Goal: Information Seeking & Learning: Learn about a topic

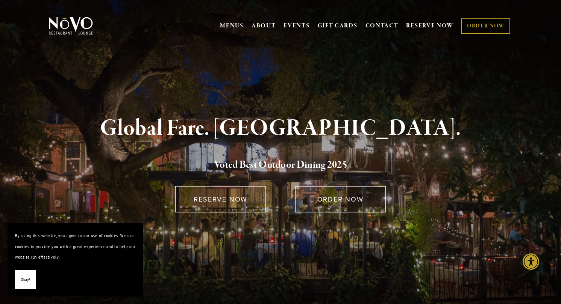
click at [25, 284] on span "Okay!" at bounding box center [25, 280] width 9 height 11
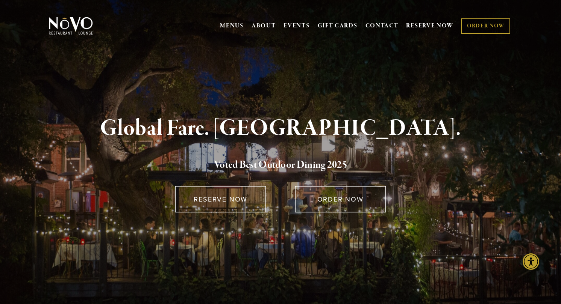
click at [230, 26] on link "MENUS" at bounding box center [232, 26] width 24 height 8
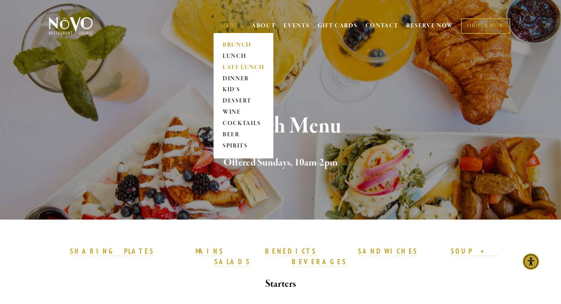
click at [228, 68] on link "LATE LUNCH" at bounding box center [243, 67] width 47 height 11
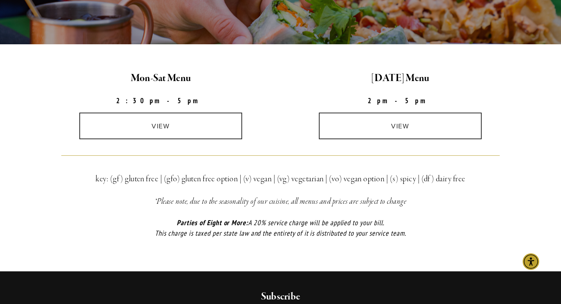
scroll to position [183, 0]
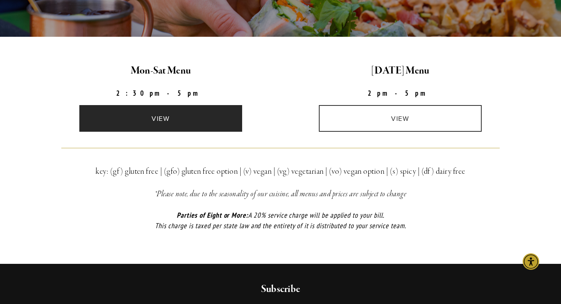
click at [159, 116] on link "view" at bounding box center [160, 118] width 163 height 27
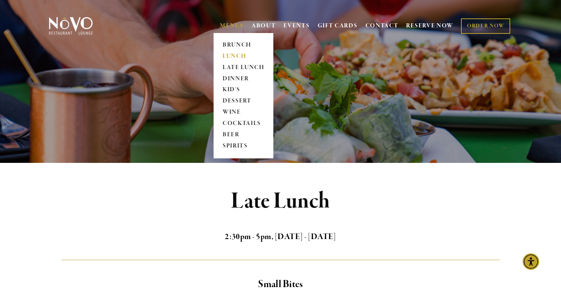
click at [227, 54] on link "LUNCH" at bounding box center [243, 56] width 47 height 11
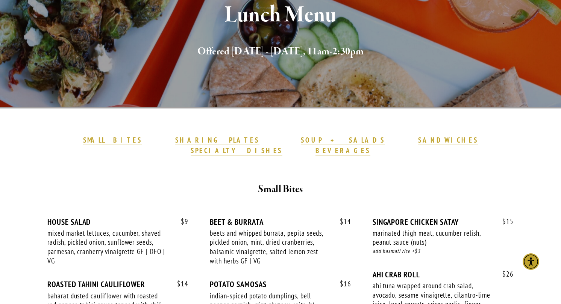
scroll to position [111, 0]
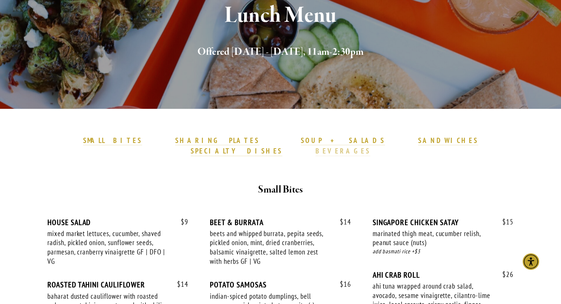
click at [370, 147] on strong "BEVERAGES" at bounding box center [342, 151] width 55 height 9
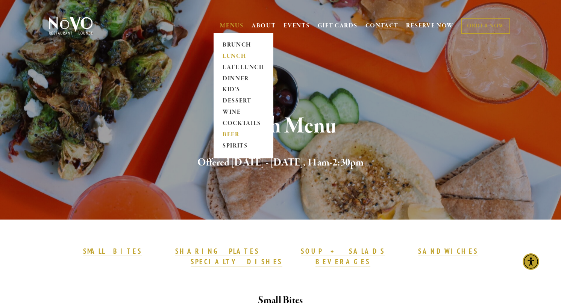
click at [230, 133] on link "BEER" at bounding box center [243, 135] width 47 height 11
